Goal: Task Accomplishment & Management: Manage account settings

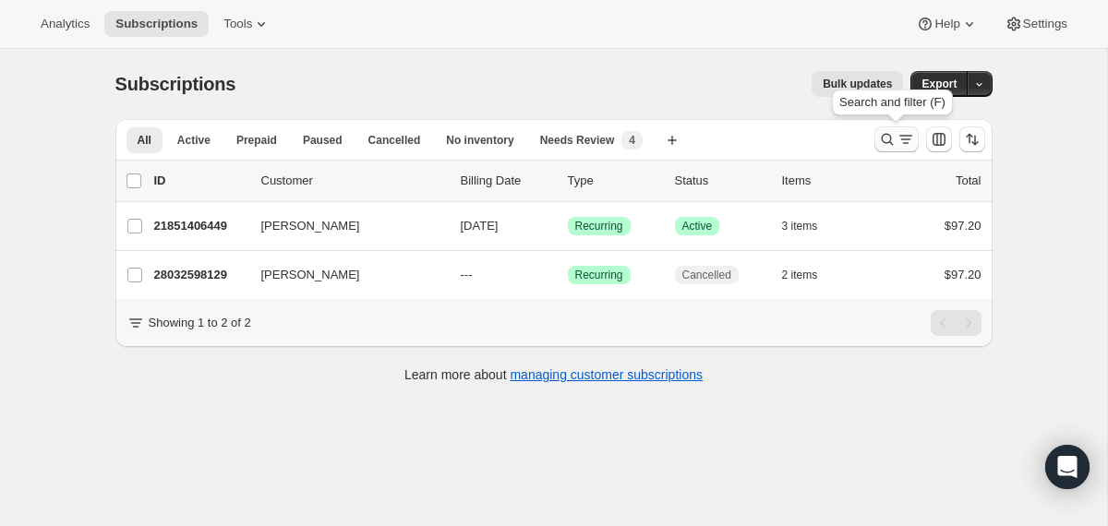
click at [881, 147] on icon "Search and filter results" at bounding box center [887, 139] width 18 height 18
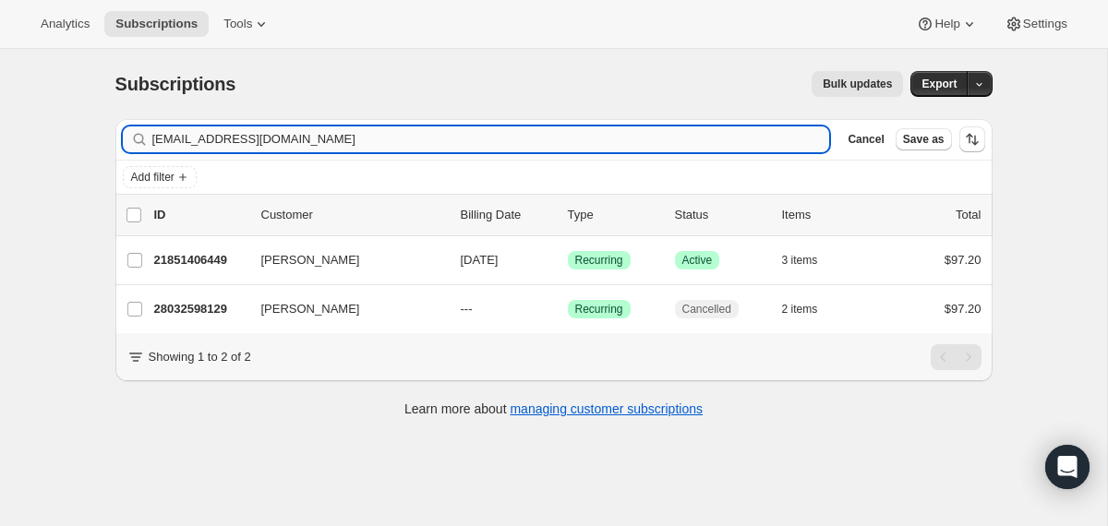
click at [641, 144] on input "[EMAIL_ADDRESS][DOMAIN_NAME]" at bounding box center [491, 139] width 678 height 26
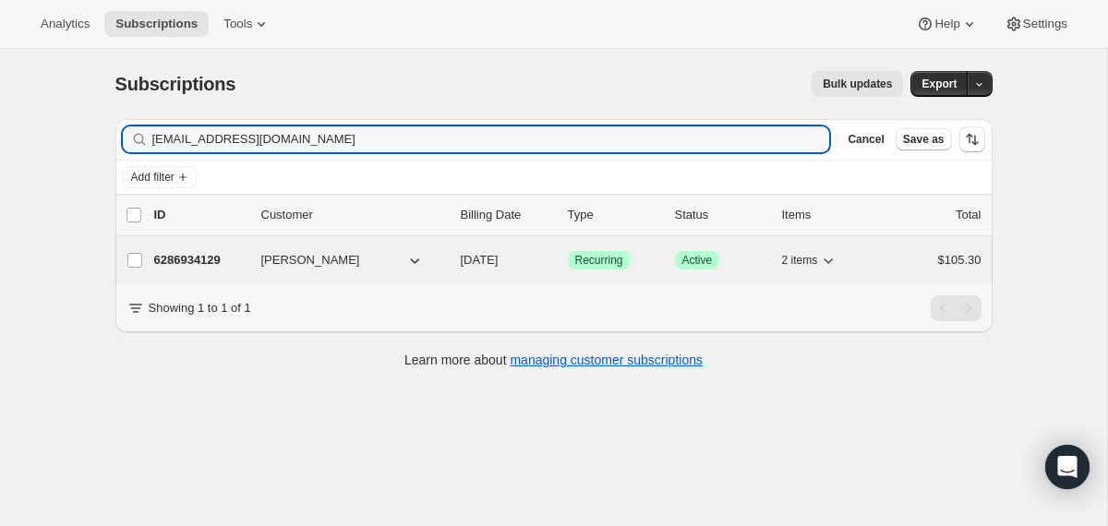
type input "[EMAIL_ADDRESS][DOMAIN_NAME]"
click at [454, 263] on div "6286934129 [PERSON_NAME] [DATE] Success Recurring Success Active 2 items $105.30" at bounding box center [567, 260] width 827 height 26
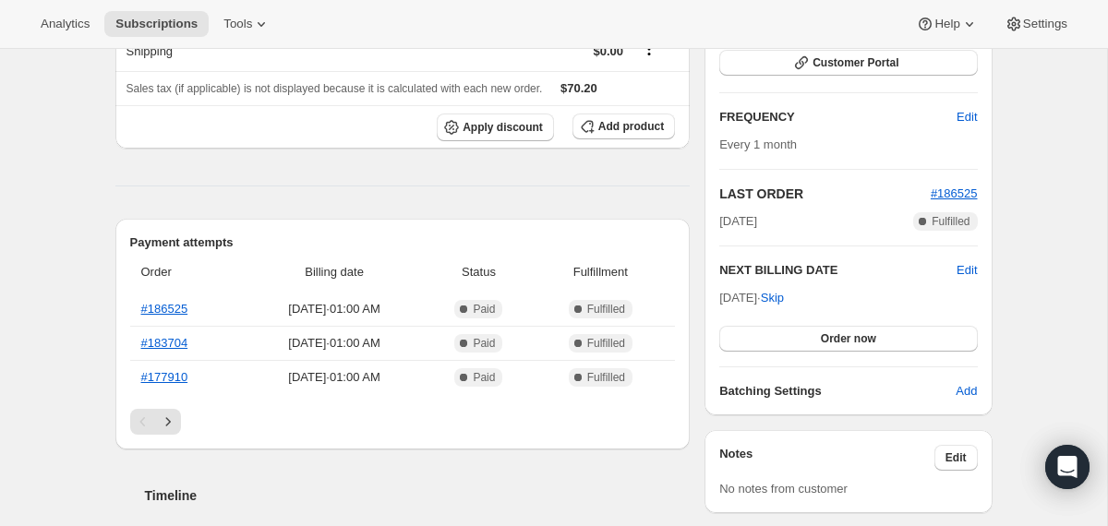
scroll to position [282, 0]
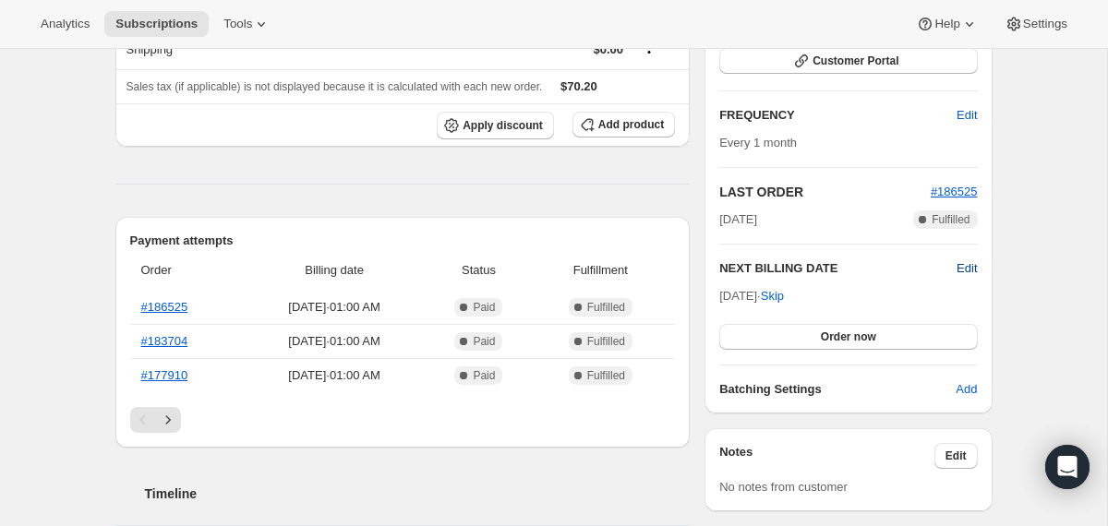
click at [958, 265] on span "Edit" at bounding box center [966, 268] width 20 height 18
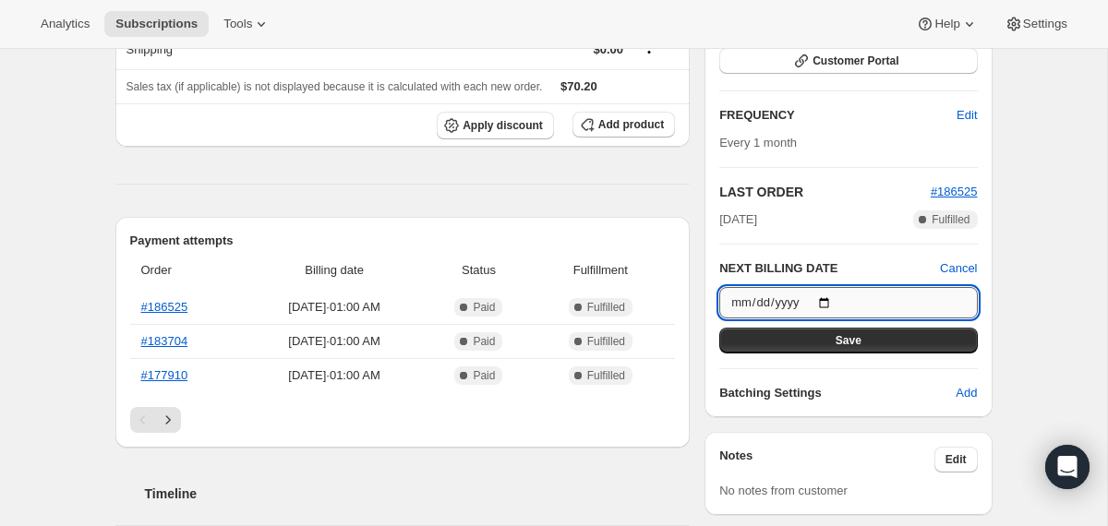
click at [830, 300] on input "[DATE]" at bounding box center [848, 302] width 258 height 31
type input "[DATE]"
click at [789, 340] on button "Save" at bounding box center [848, 341] width 258 height 26
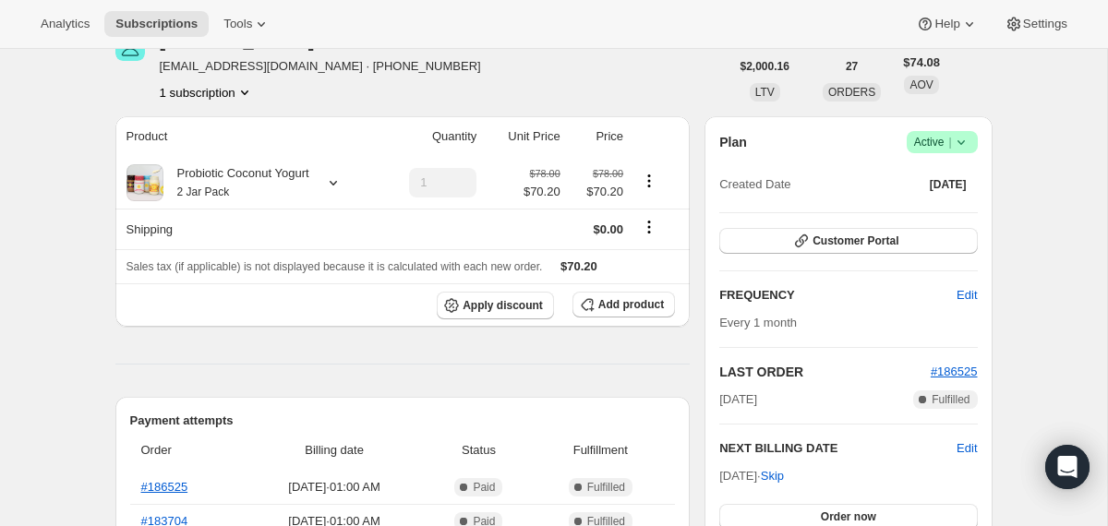
scroll to position [0, 0]
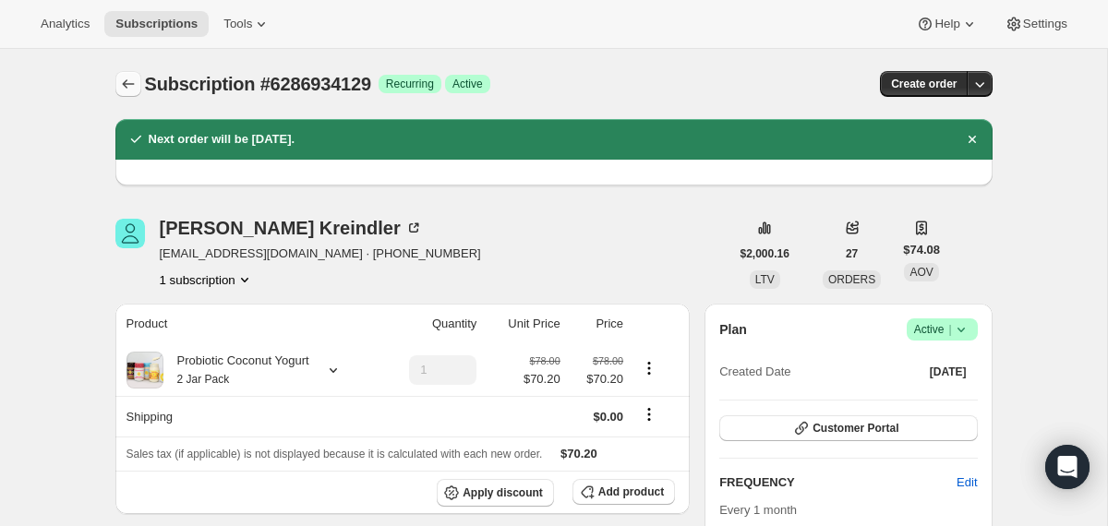
click at [129, 84] on icon "Subscriptions" at bounding box center [128, 84] width 18 height 18
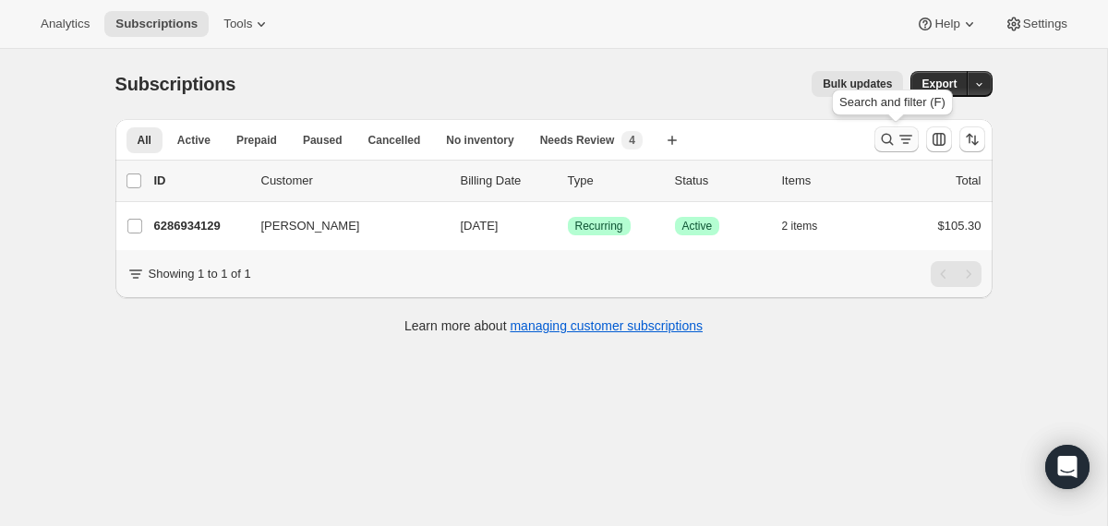
click at [881, 149] on button "Search and filter results" at bounding box center [896, 139] width 44 height 26
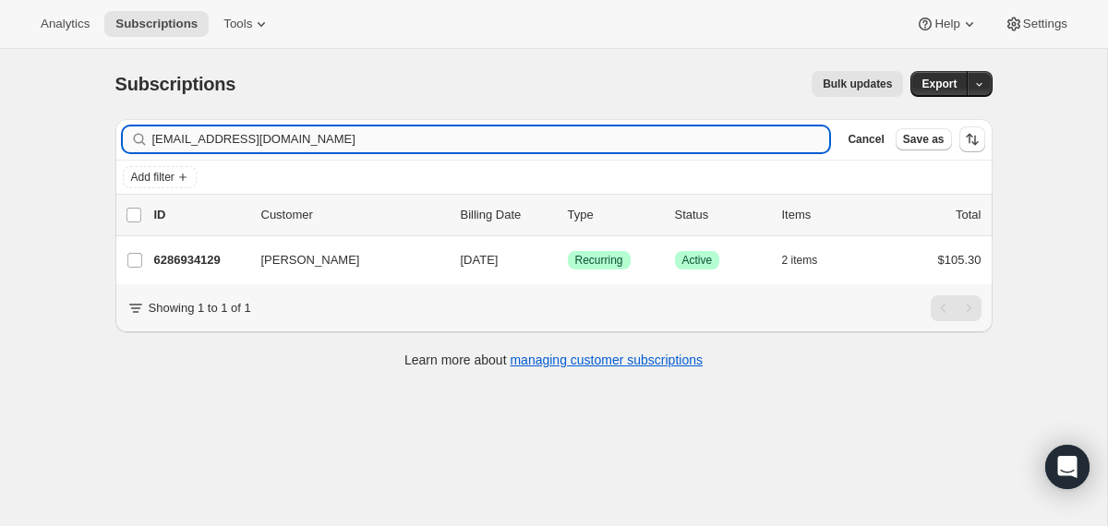
click at [585, 145] on input "[EMAIL_ADDRESS][DOMAIN_NAME]" at bounding box center [491, 139] width 678 height 26
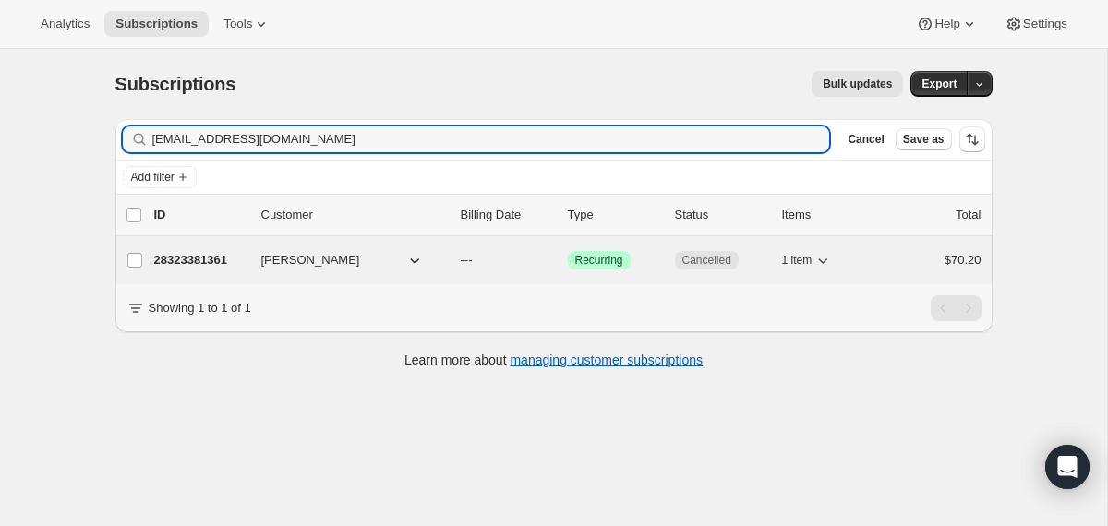
type input "[EMAIL_ADDRESS][DOMAIN_NAME]"
click at [447, 261] on div "28323381361 [PERSON_NAME] --- Success Recurring Cancelled 1 item $70.20" at bounding box center [567, 260] width 827 height 26
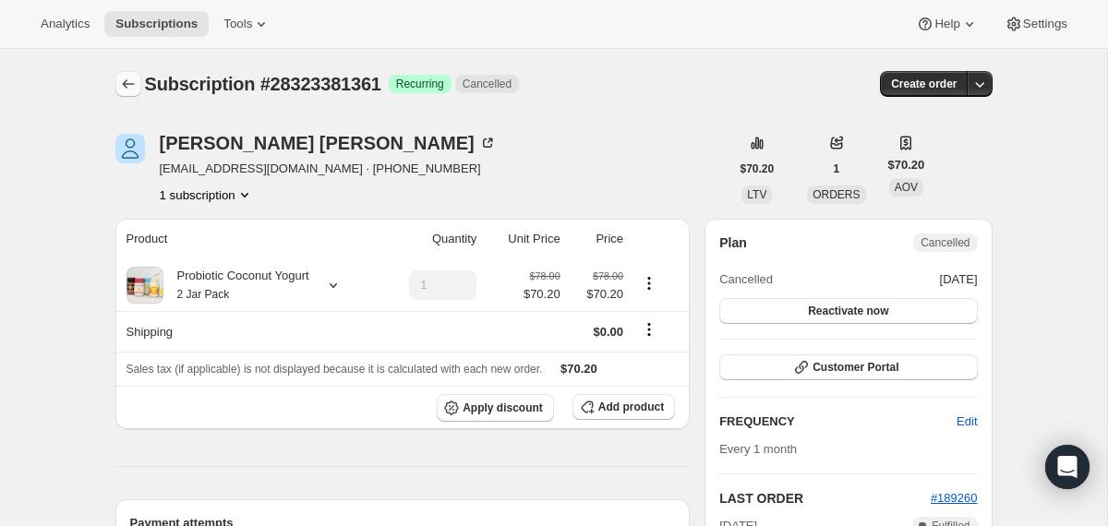
click at [121, 87] on icon "Subscriptions" at bounding box center [128, 84] width 18 height 18
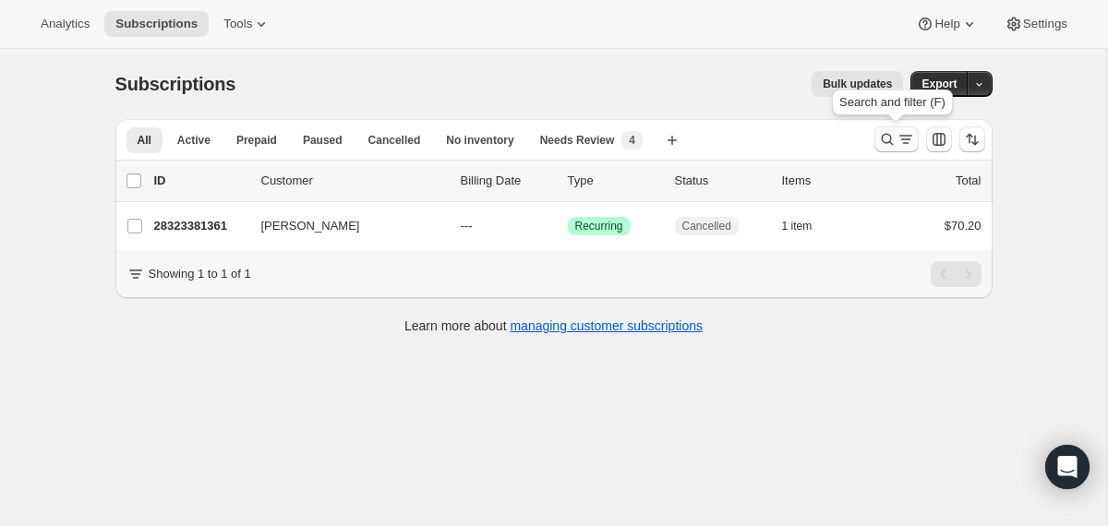
click at [882, 142] on icon "Search and filter results" at bounding box center [887, 140] width 12 height 12
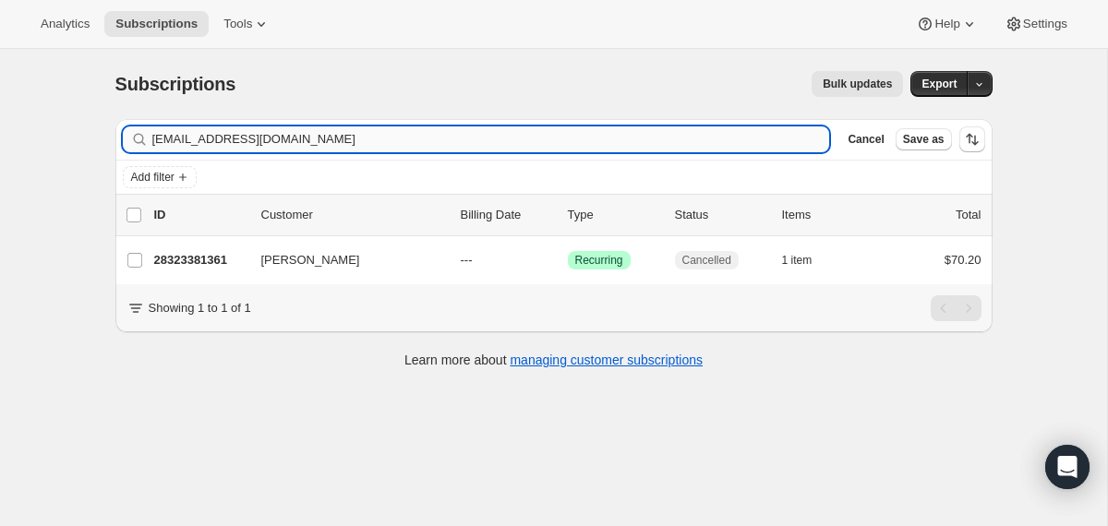
click at [594, 150] on input "[EMAIL_ADDRESS][DOMAIN_NAME]" at bounding box center [491, 139] width 678 height 26
click at [594, 144] on input "[EMAIL_ADDRESS][DOMAIN_NAME]" at bounding box center [491, 139] width 678 height 26
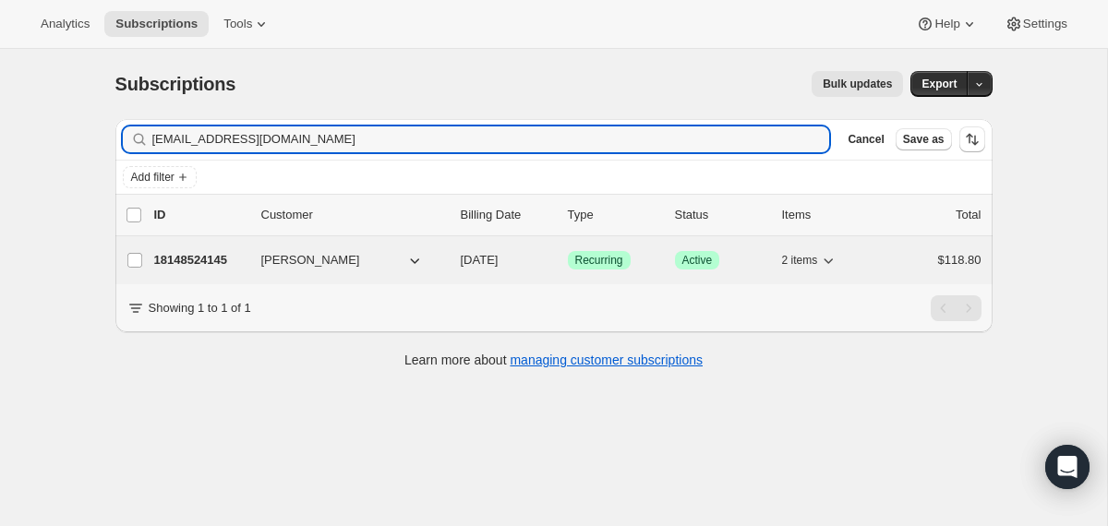
type input "[EMAIL_ADDRESS][DOMAIN_NAME]"
click at [456, 262] on div "18148524145 [PERSON_NAME] Katana [DATE] Success Recurring Success Active 2 item…" at bounding box center [567, 260] width 827 height 26
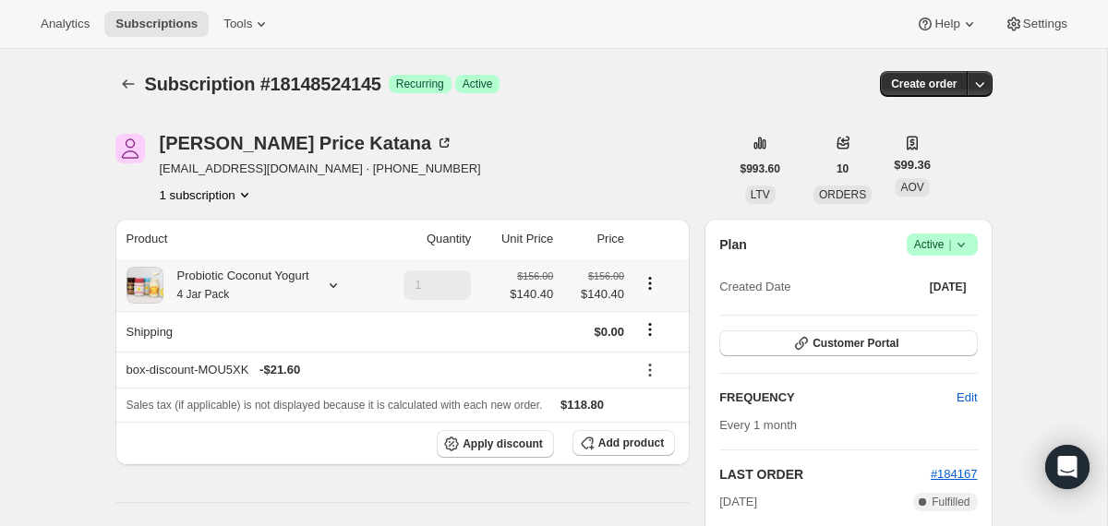
click at [330, 287] on div at bounding box center [330, 285] width 26 height 18
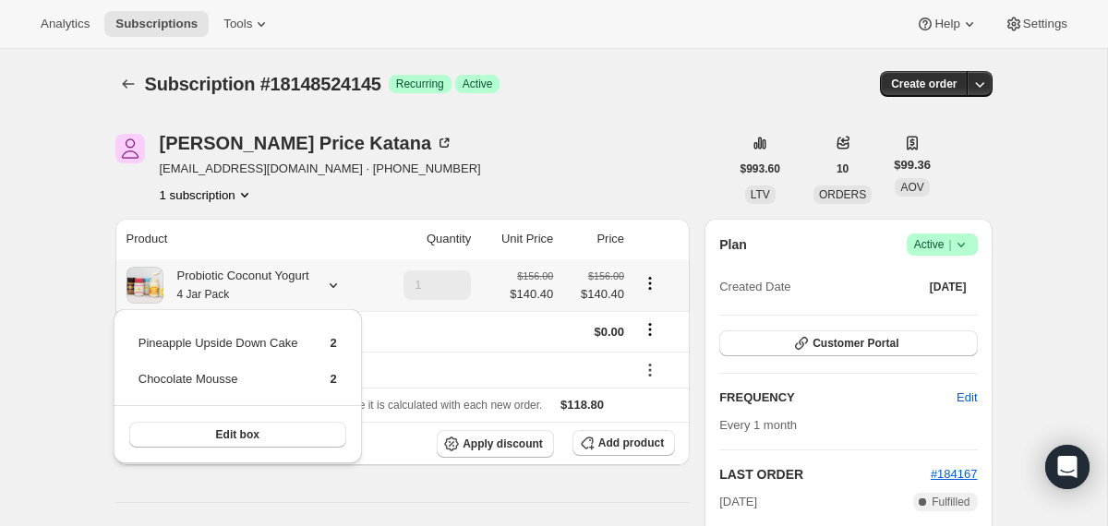
click at [330, 287] on div at bounding box center [330, 285] width 26 height 18
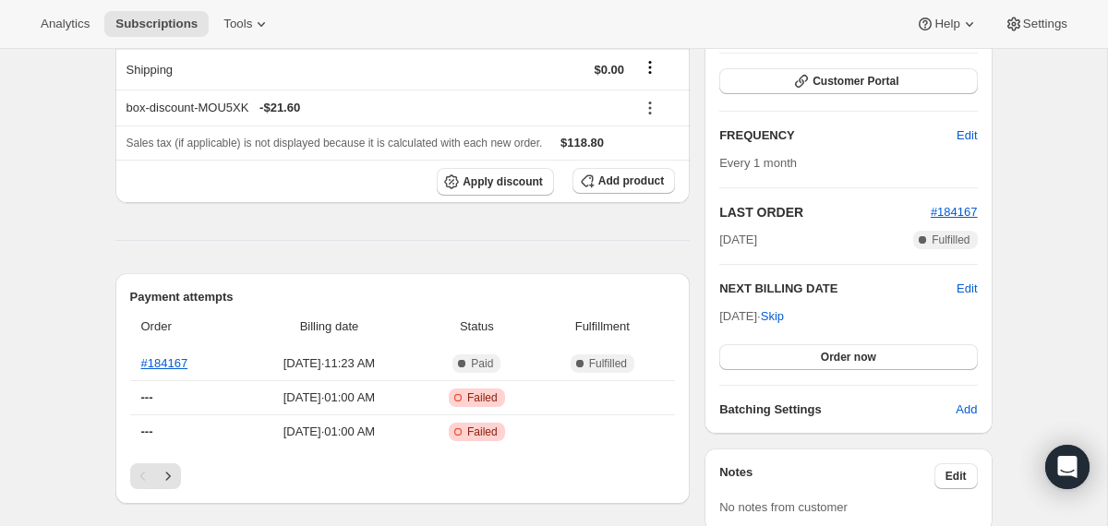
scroll to position [264, 0]
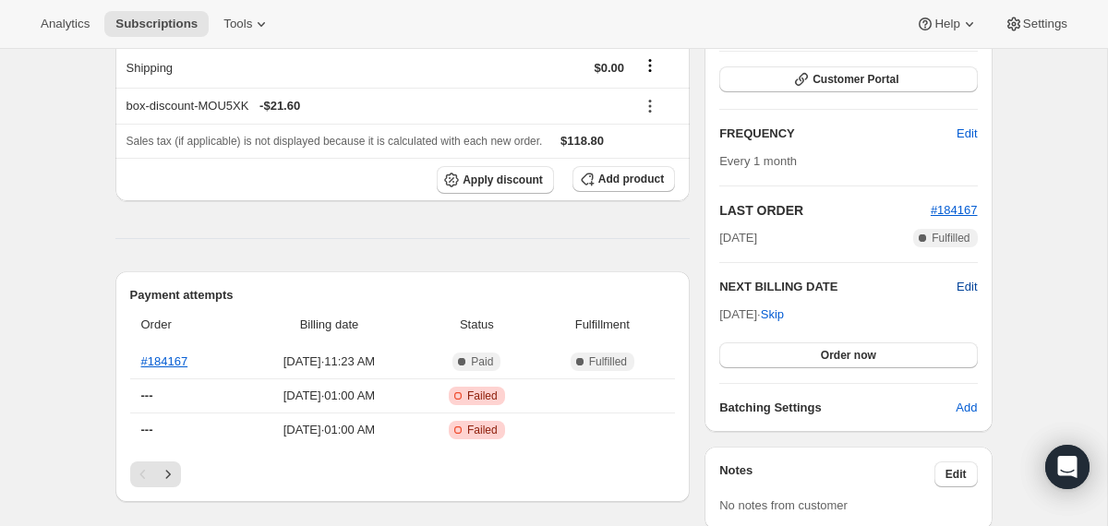
click at [967, 282] on span "Edit" at bounding box center [966, 287] width 20 height 18
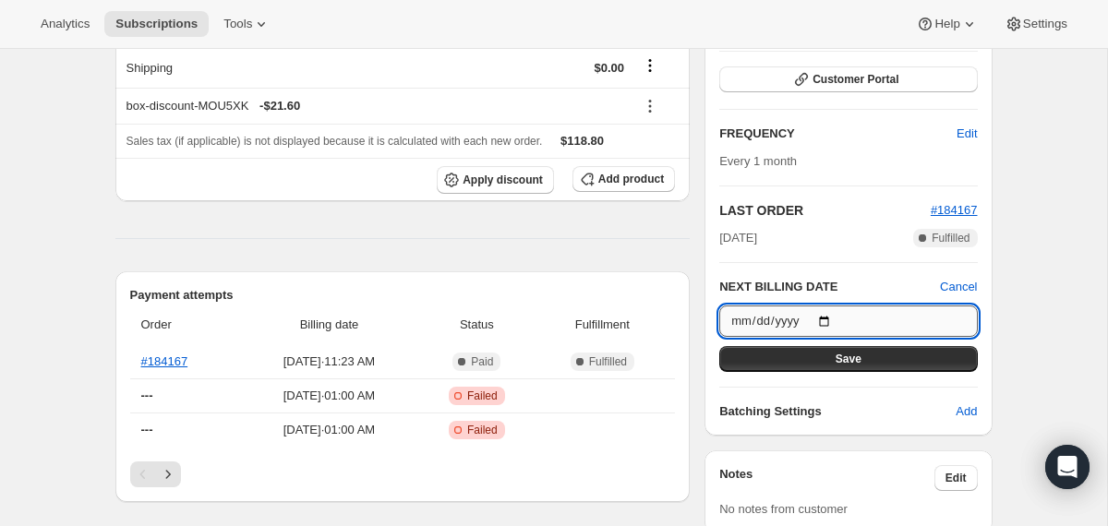
click at [835, 319] on input "[DATE]" at bounding box center [848, 321] width 258 height 31
type input "[DATE]"
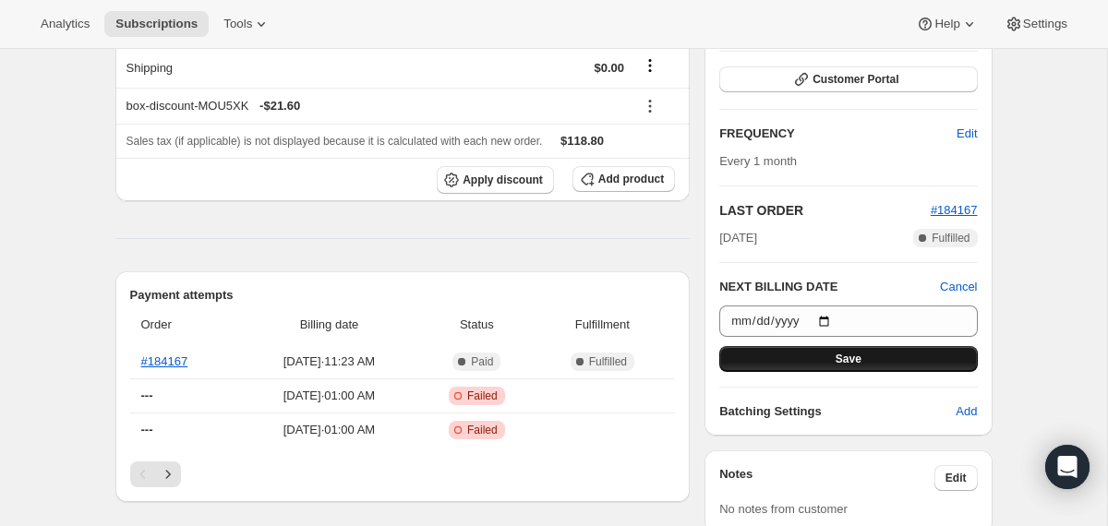
click at [763, 356] on button "Save" at bounding box center [848, 359] width 258 height 26
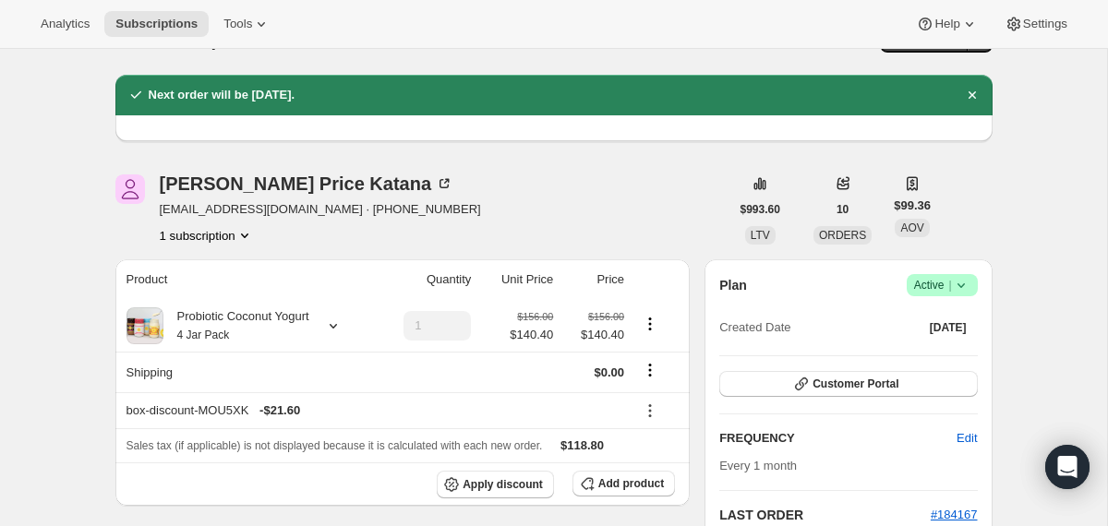
scroll to position [0, 0]
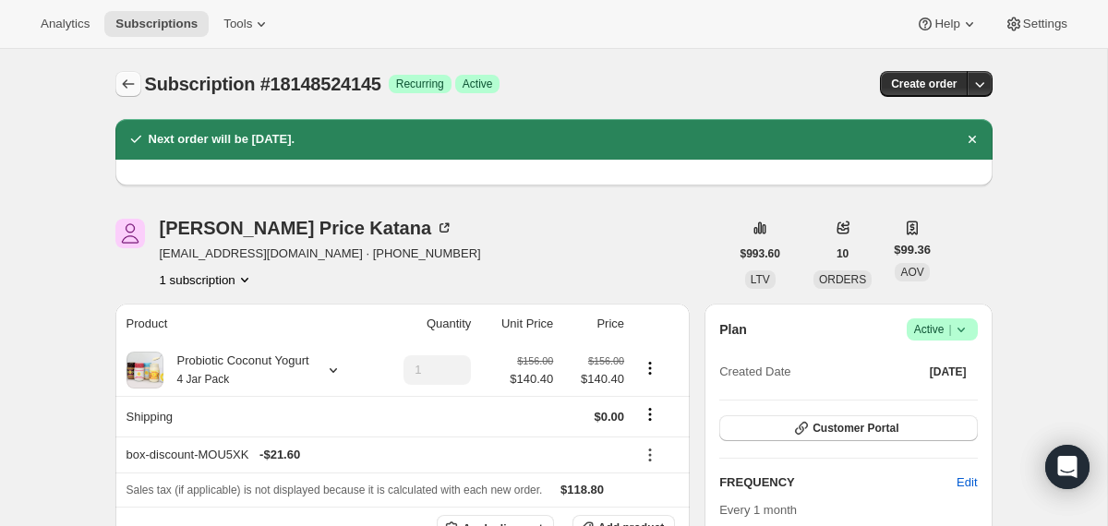
click at [127, 83] on icon "Subscriptions" at bounding box center [128, 84] width 18 height 18
